Goal: Obtain resource: Download file/media

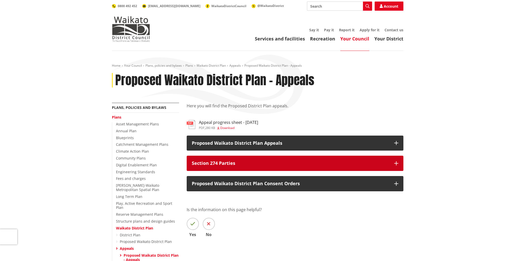
click at [396, 163] on icon "button" at bounding box center [396, 163] width 4 height 4
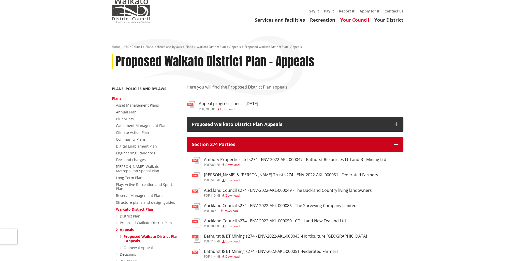
scroll to position [51, 0]
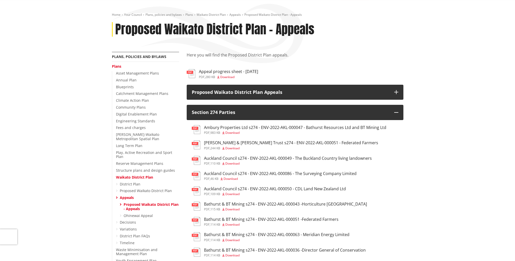
click at [229, 180] on span "Download" at bounding box center [231, 178] width 14 height 4
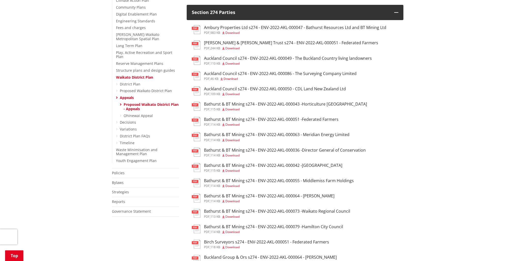
scroll to position [102, 0]
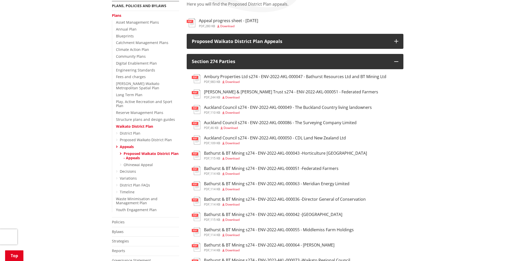
click at [233, 144] on span "Download" at bounding box center [232, 143] width 14 height 4
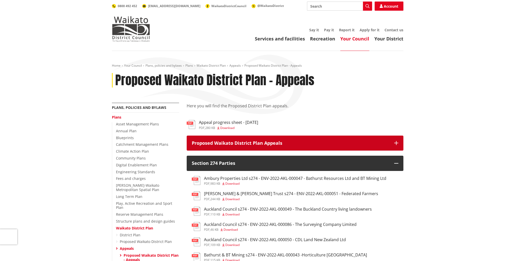
click at [223, 144] on p "Proposed Waikato District Plan Appeals" at bounding box center [290, 143] width 197 height 5
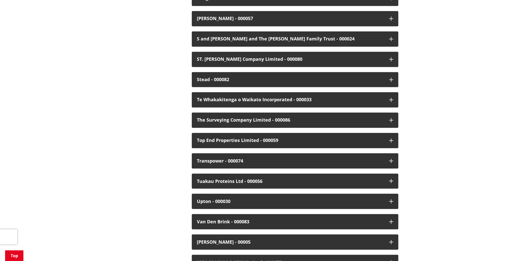
scroll to position [1144, 0]
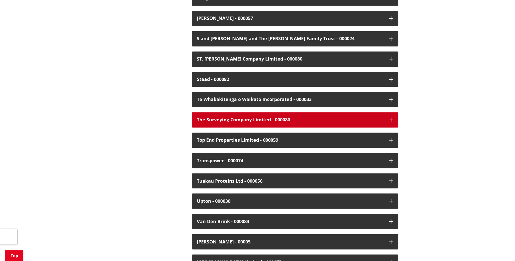
click at [242, 117] on div "The Surveying Company Limited - 000086" at bounding box center [290, 119] width 187 height 5
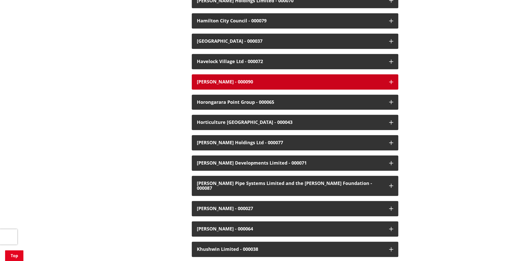
scroll to position [509, 0]
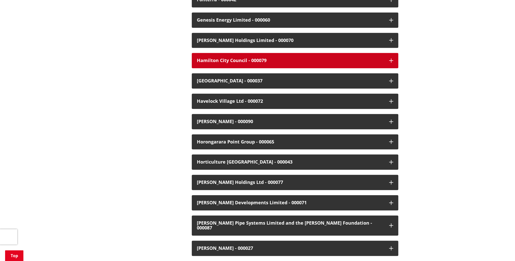
click at [212, 63] on div "Hamilton City Council - 000079" at bounding box center [290, 60] width 187 height 5
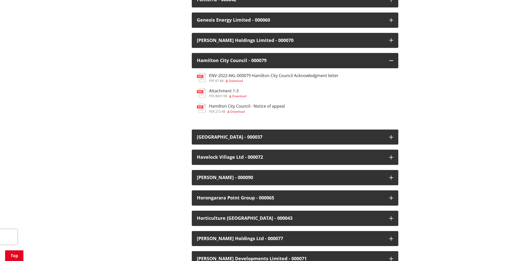
click at [239, 111] on span "Download" at bounding box center [237, 111] width 14 height 4
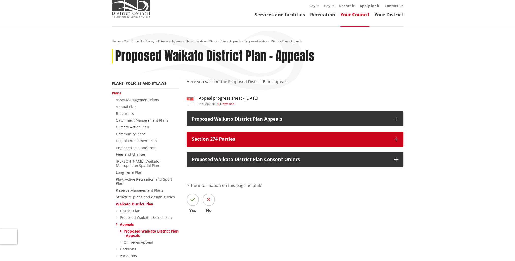
scroll to position [3, 0]
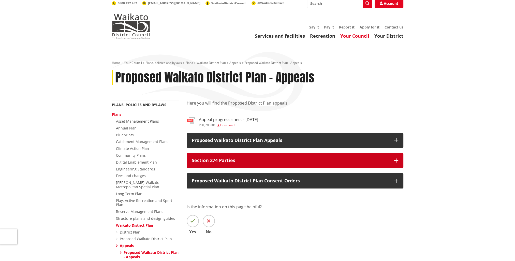
click at [239, 163] on p "Section 274 Parties" at bounding box center [290, 160] width 197 height 5
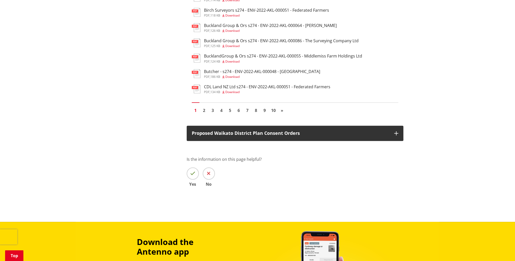
scroll to position [410, 0]
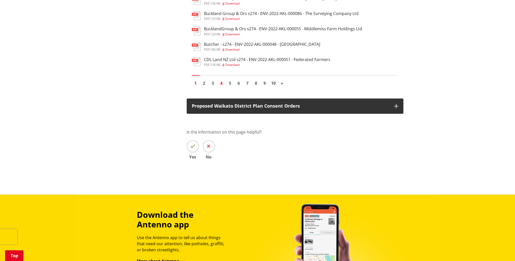
click at [221, 87] on link "4" at bounding box center [222, 83] width 8 height 8
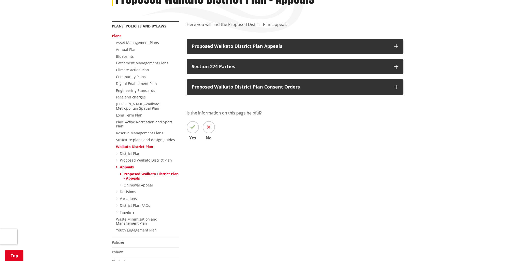
scroll to position [76, 0]
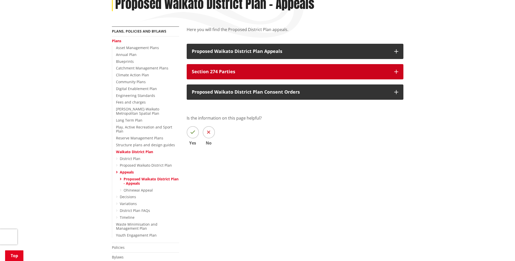
drag, startPoint x: 398, startPoint y: 71, endPoint x: 397, endPoint y: 73, distance: 2.8
click at [398, 71] on icon "button" at bounding box center [396, 72] width 4 height 4
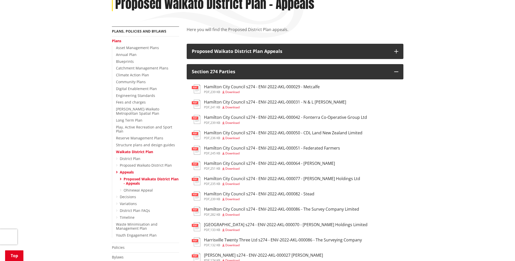
click at [232, 216] on span "Download" at bounding box center [232, 214] width 14 height 4
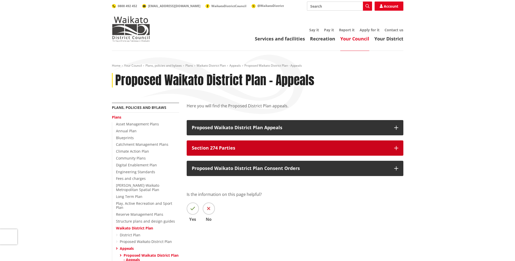
scroll to position [25, 0]
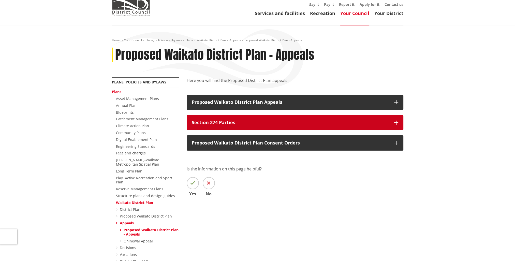
click at [399, 125] on button "Section 274 Parties" at bounding box center [295, 122] width 217 height 15
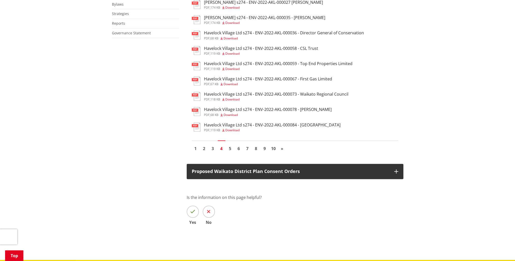
scroll to position [356, 0]
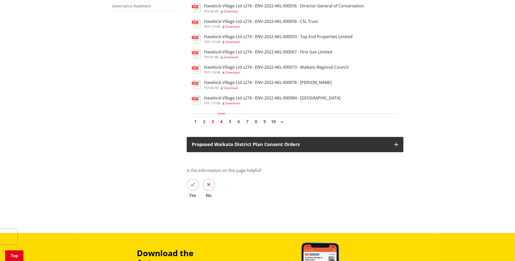
click at [213, 125] on link "3" at bounding box center [213, 122] width 8 height 8
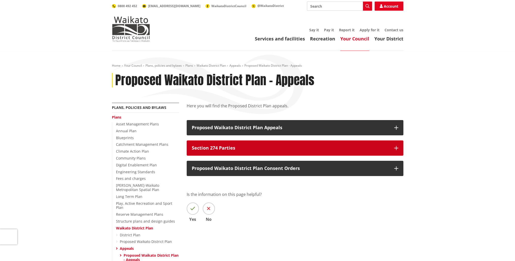
click at [399, 145] on button "Section 274 Parties" at bounding box center [295, 147] width 217 height 15
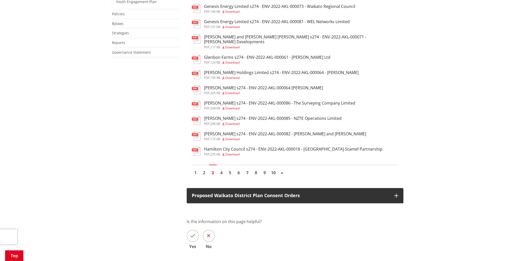
scroll to position [305, 0]
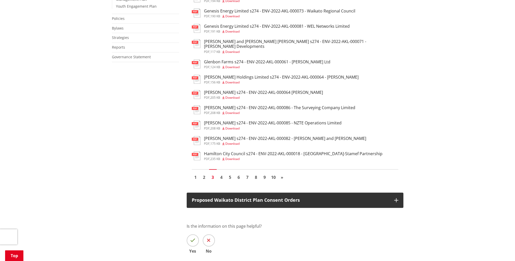
click at [232, 158] on span "Download" at bounding box center [232, 159] width 14 height 4
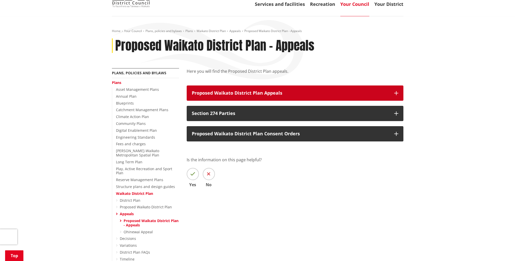
scroll to position [3, 0]
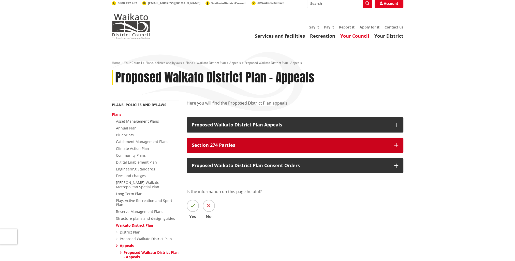
click at [395, 147] on icon "button" at bounding box center [396, 145] width 4 height 4
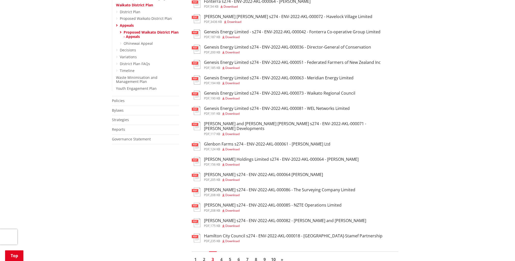
scroll to position [283, 0]
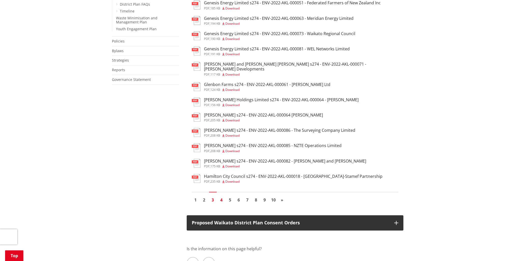
click at [221, 199] on link "4" at bounding box center [222, 200] width 8 height 8
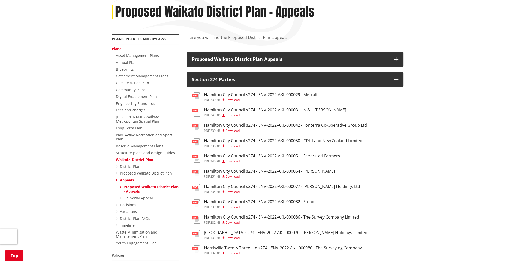
scroll to position [76, 0]
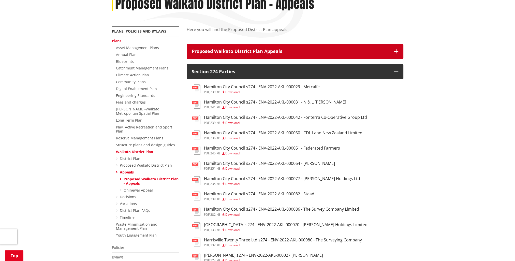
click at [215, 53] on p "Proposed Waikato District Plan Appeals" at bounding box center [290, 51] width 197 height 5
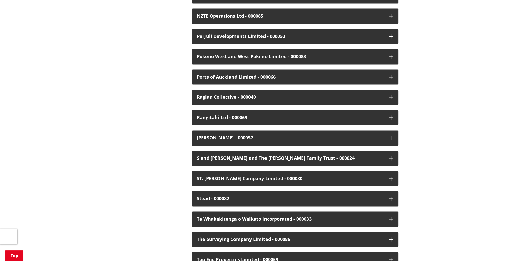
scroll to position [1043, 0]
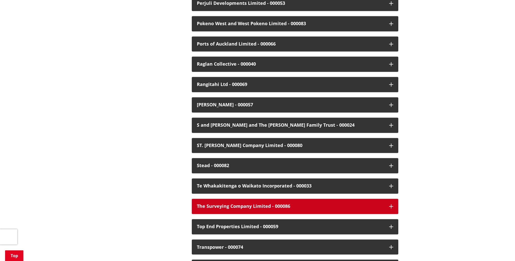
click at [223, 204] on div "The Surveying Company Limited - 000086" at bounding box center [290, 206] width 187 height 5
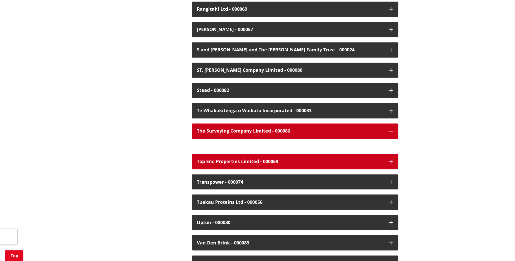
scroll to position [1119, 0]
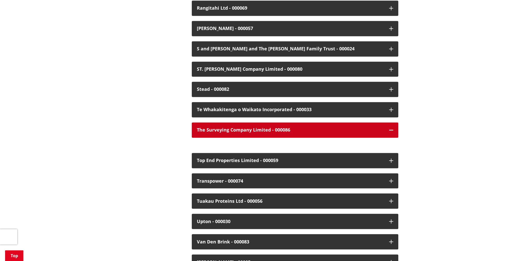
click at [222, 127] on div "The Surveying Company Limited - 000086" at bounding box center [290, 129] width 187 height 5
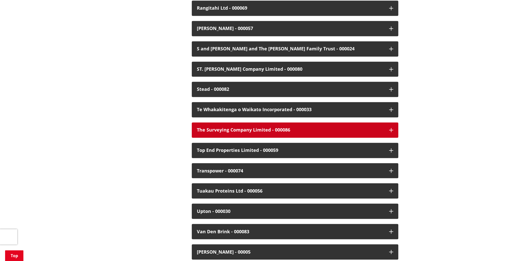
click at [221, 127] on div "The Surveying Company Limited - 000086" at bounding box center [290, 129] width 187 height 5
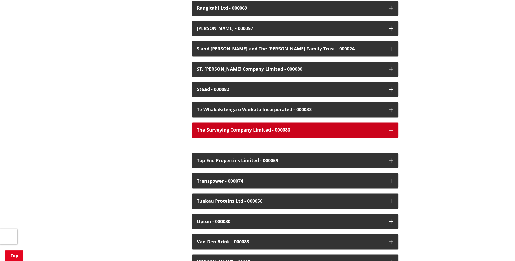
click at [386, 125] on button "The Surveying Company Limited - 000086" at bounding box center [295, 129] width 206 height 15
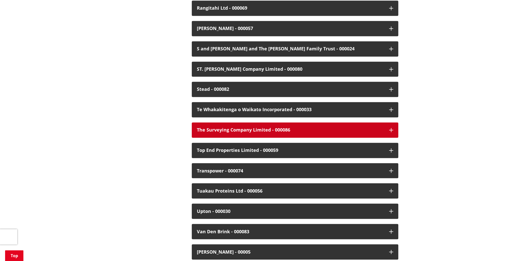
click at [391, 128] on icon "button" at bounding box center [391, 130] width 4 height 4
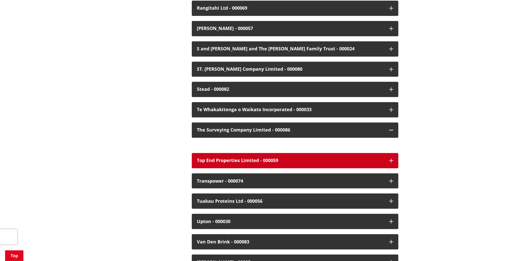
click at [363, 153] on button "Top End Properties Limited - 000059" at bounding box center [295, 160] width 206 height 15
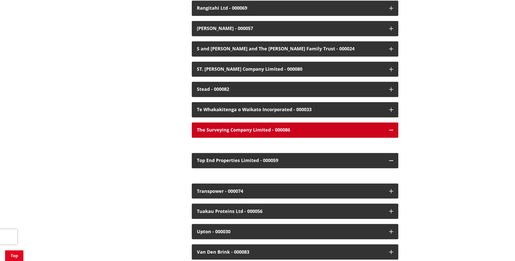
click at [393, 127] on button "The Surveying Company Limited - 000086" at bounding box center [295, 129] width 206 height 15
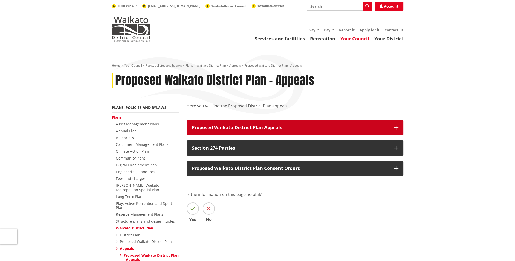
click at [227, 133] on button "Proposed Waikato District Plan Appeals" at bounding box center [295, 127] width 217 height 15
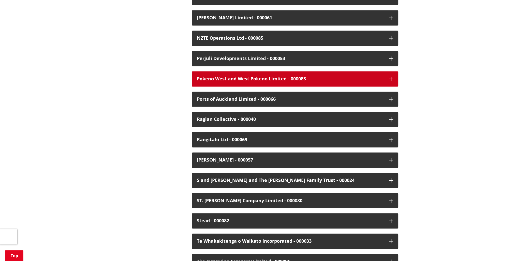
scroll to position [1043, 0]
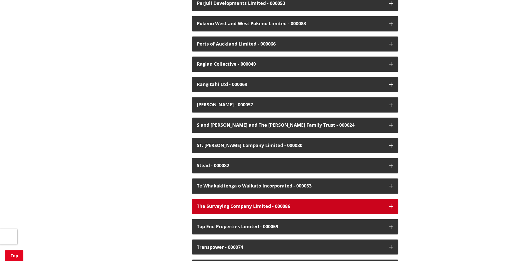
click at [392, 204] on icon "button" at bounding box center [391, 206] width 4 height 4
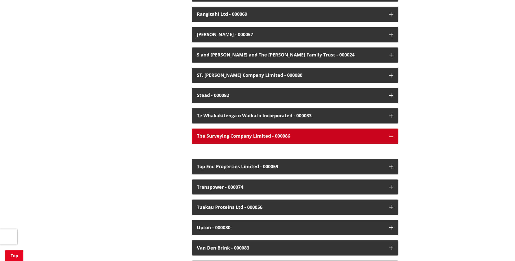
scroll to position [1144, 0]
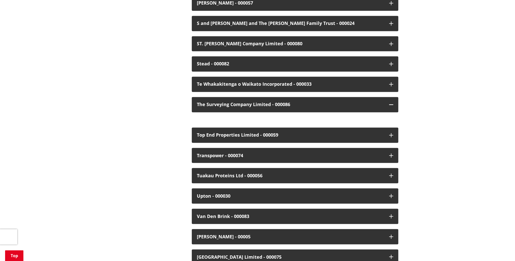
drag, startPoint x: 224, startPoint y: 97, endPoint x: 189, endPoint y: 113, distance: 38.7
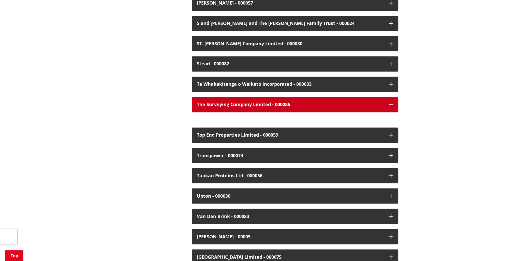
click at [204, 102] on div "The Surveying Company Limited - 000086" at bounding box center [290, 104] width 187 height 5
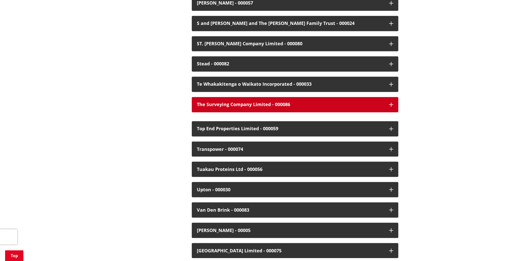
click at [204, 102] on div "The Surveying Company Limited - 000086" at bounding box center [290, 104] width 187 height 5
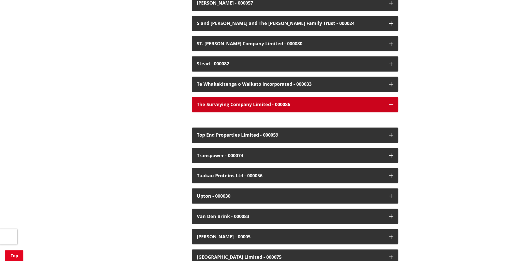
click at [208, 102] on div "The Surveying Company Limited - 000086" at bounding box center [290, 104] width 187 height 5
